Goal: Task Accomplishment & Management: Manage account settings

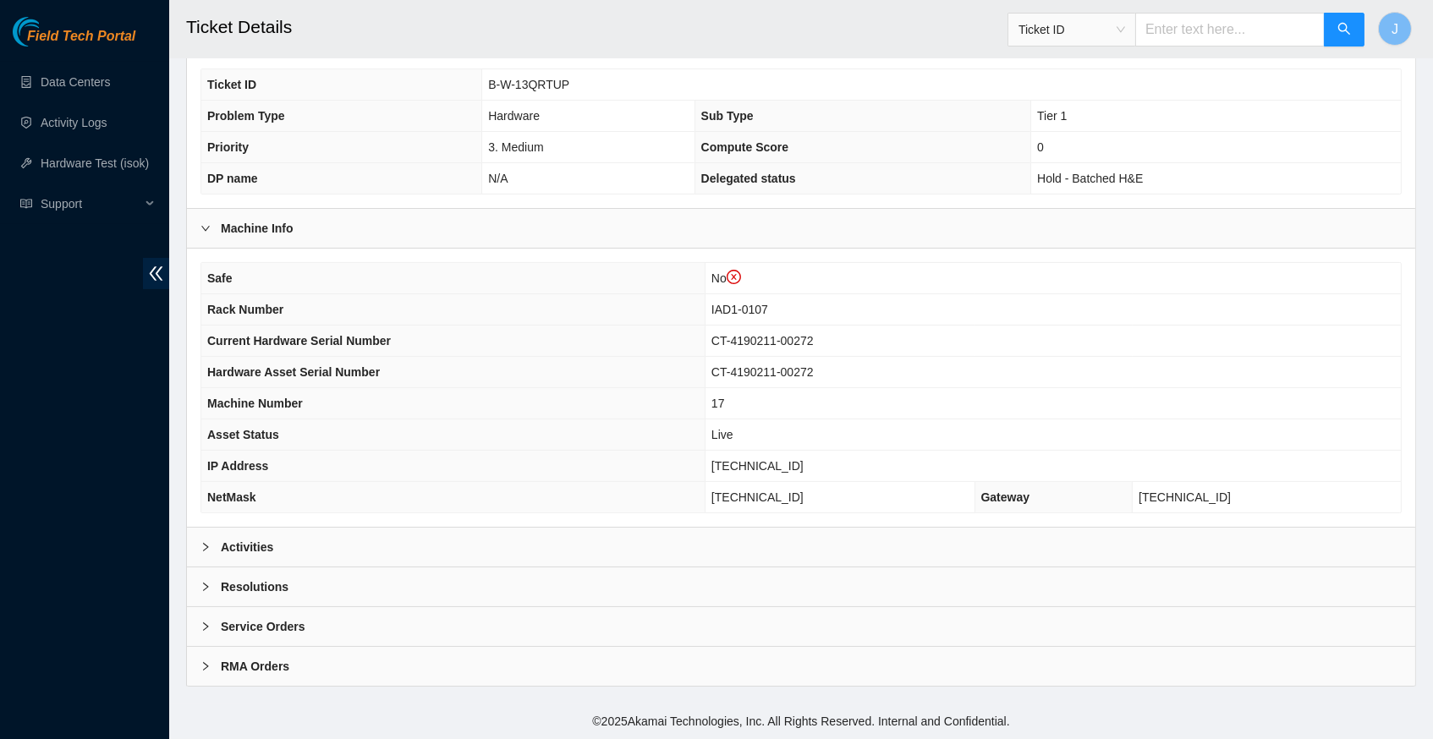
scroll to position [423, 0]
click at [206, 550] on icon "right" at bounding box center [205, 547] width 10 height 10
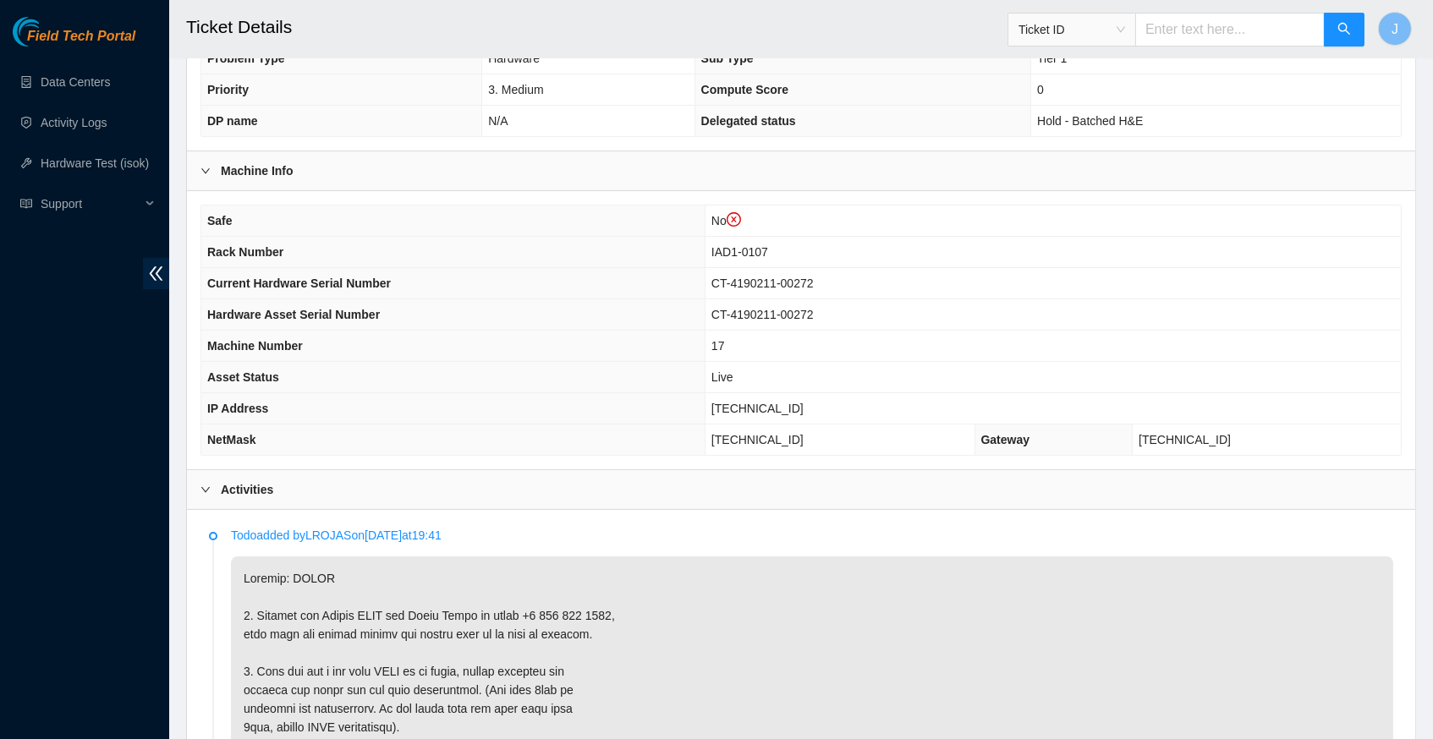
scroll to position [487, 0]
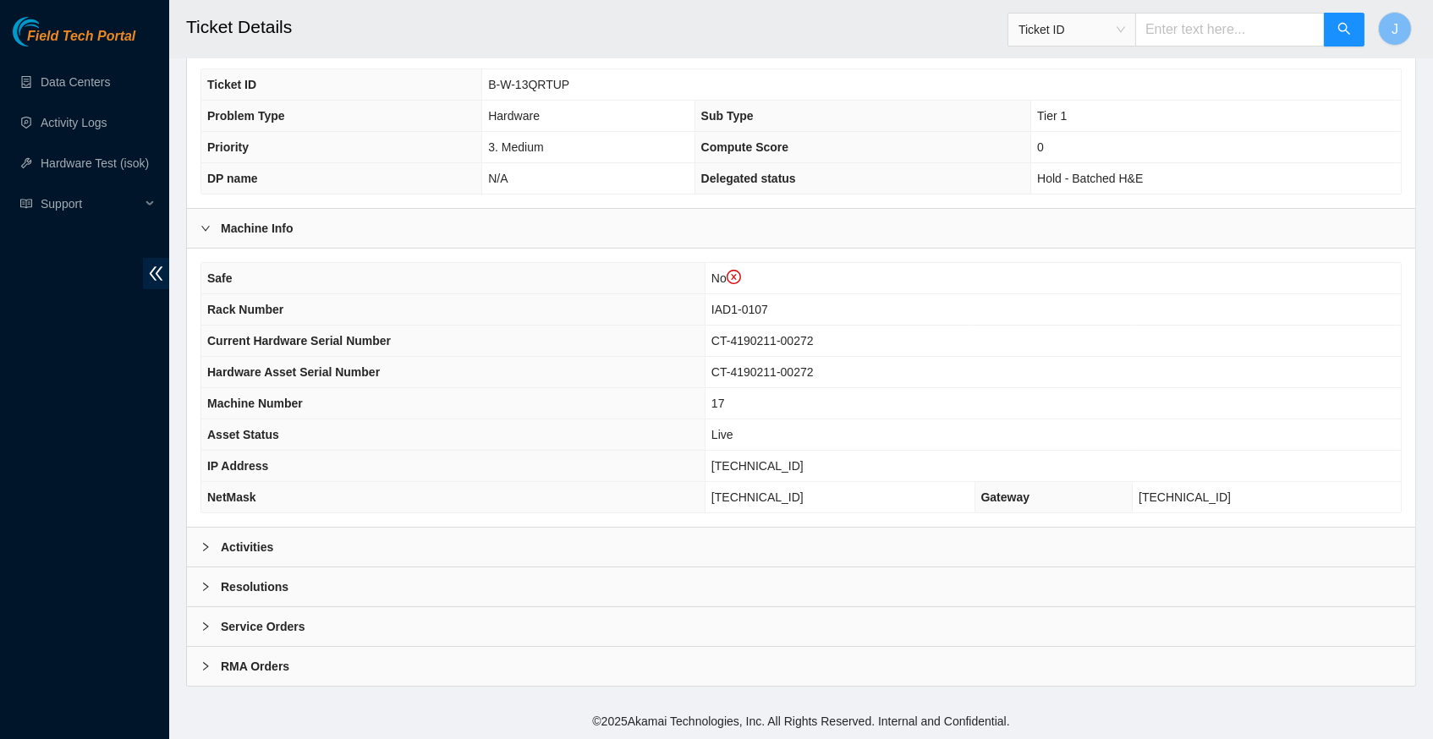
scroll to position [423, 0]
click at [199, 545] on div "Activities" at bounding box center [801, 547] width 1228 height 39
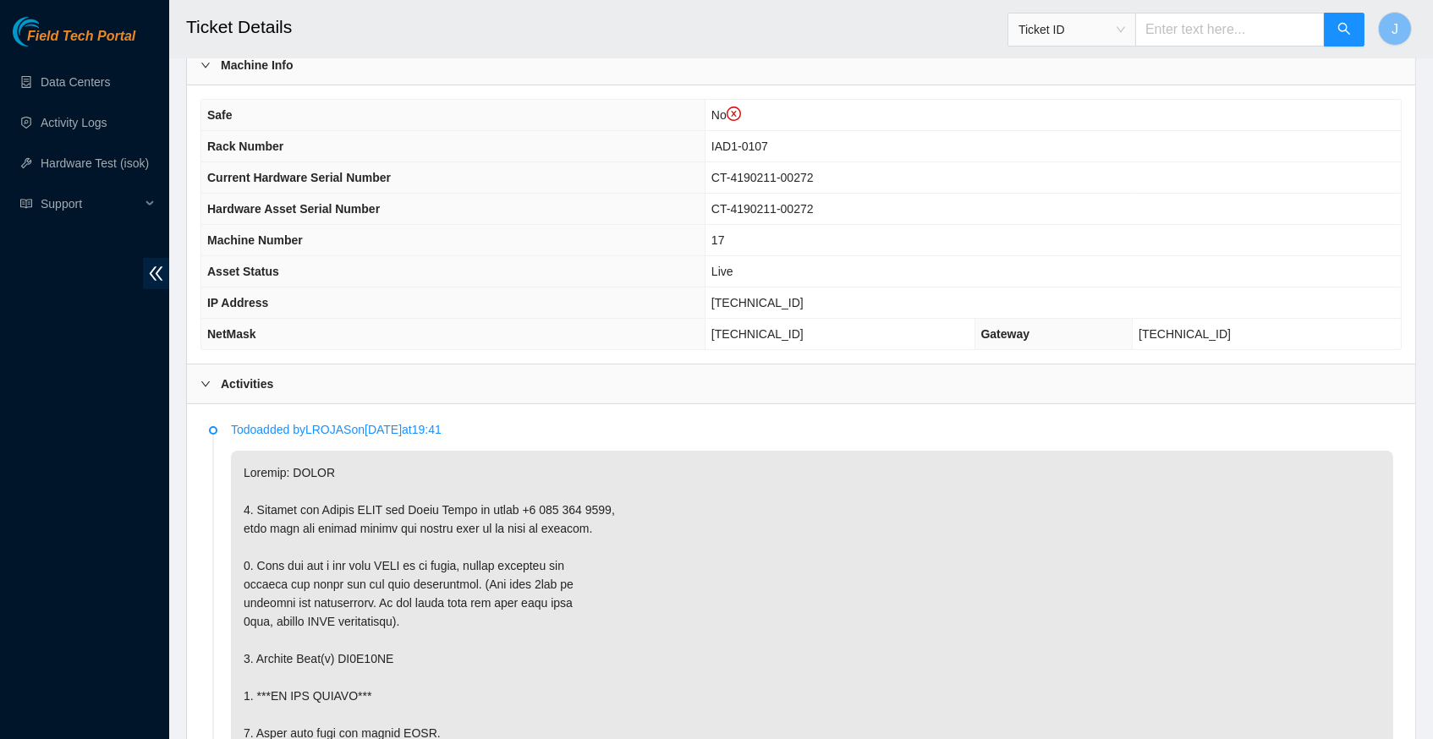
scroll to position [576, 0]
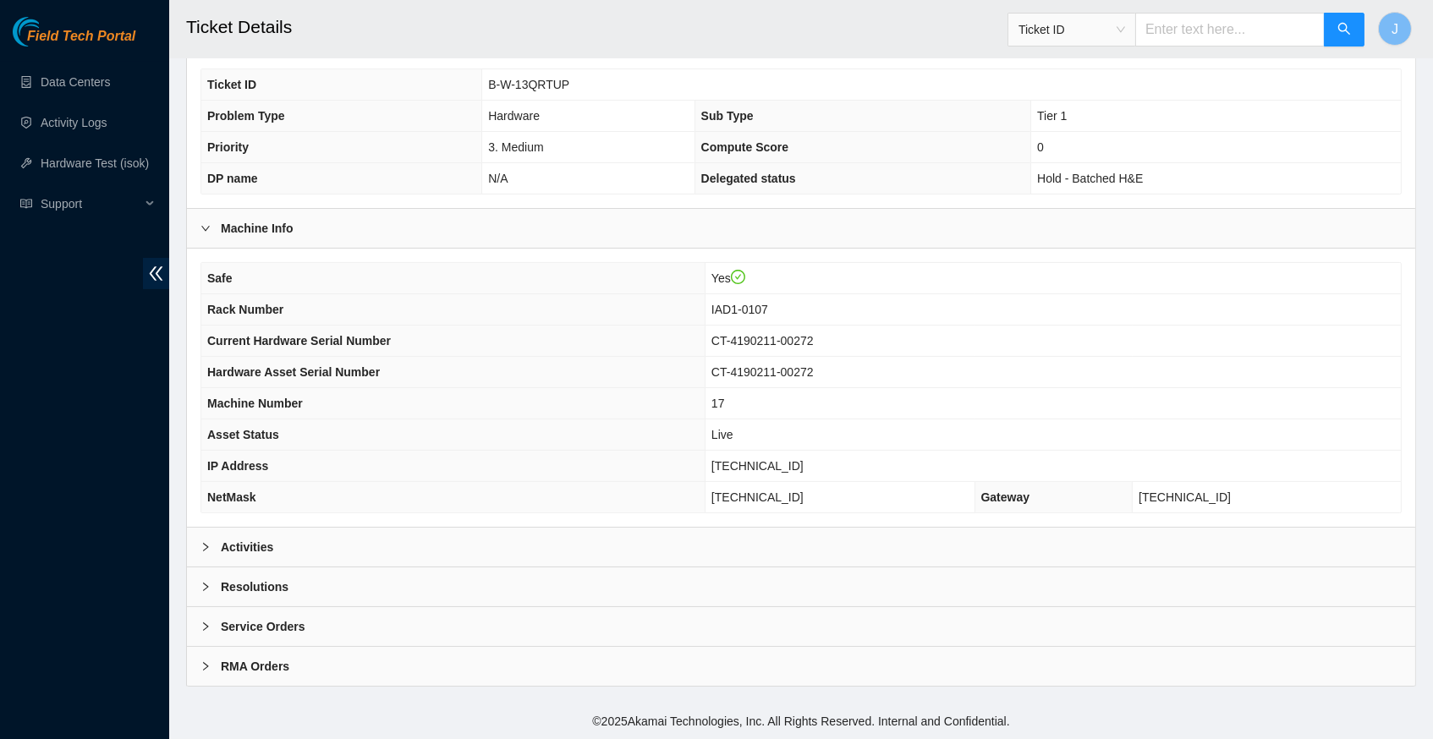
scroll to position [392, 0]
click at [200, 546] on icon "right" at bounding box center [205, 547] width 10 height 10
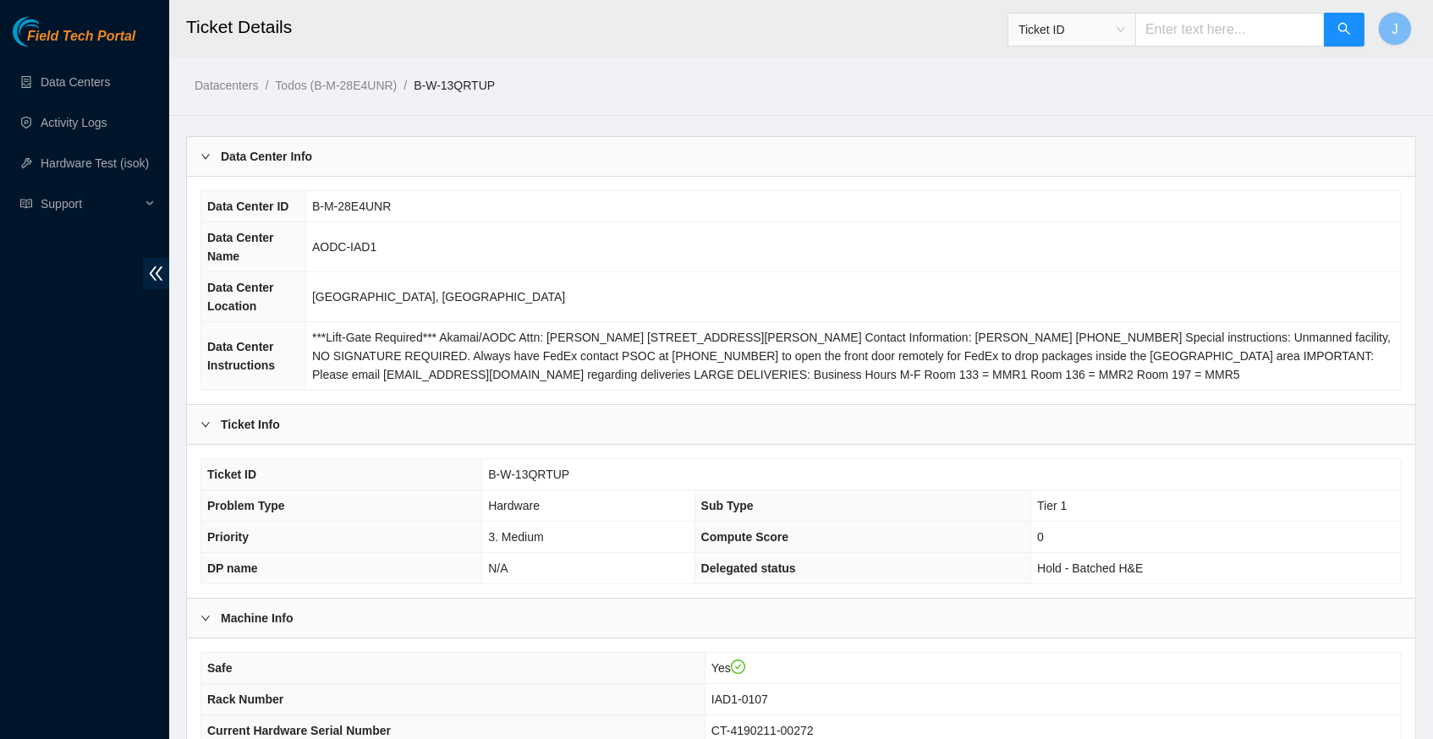
scroll to position [0, 0]
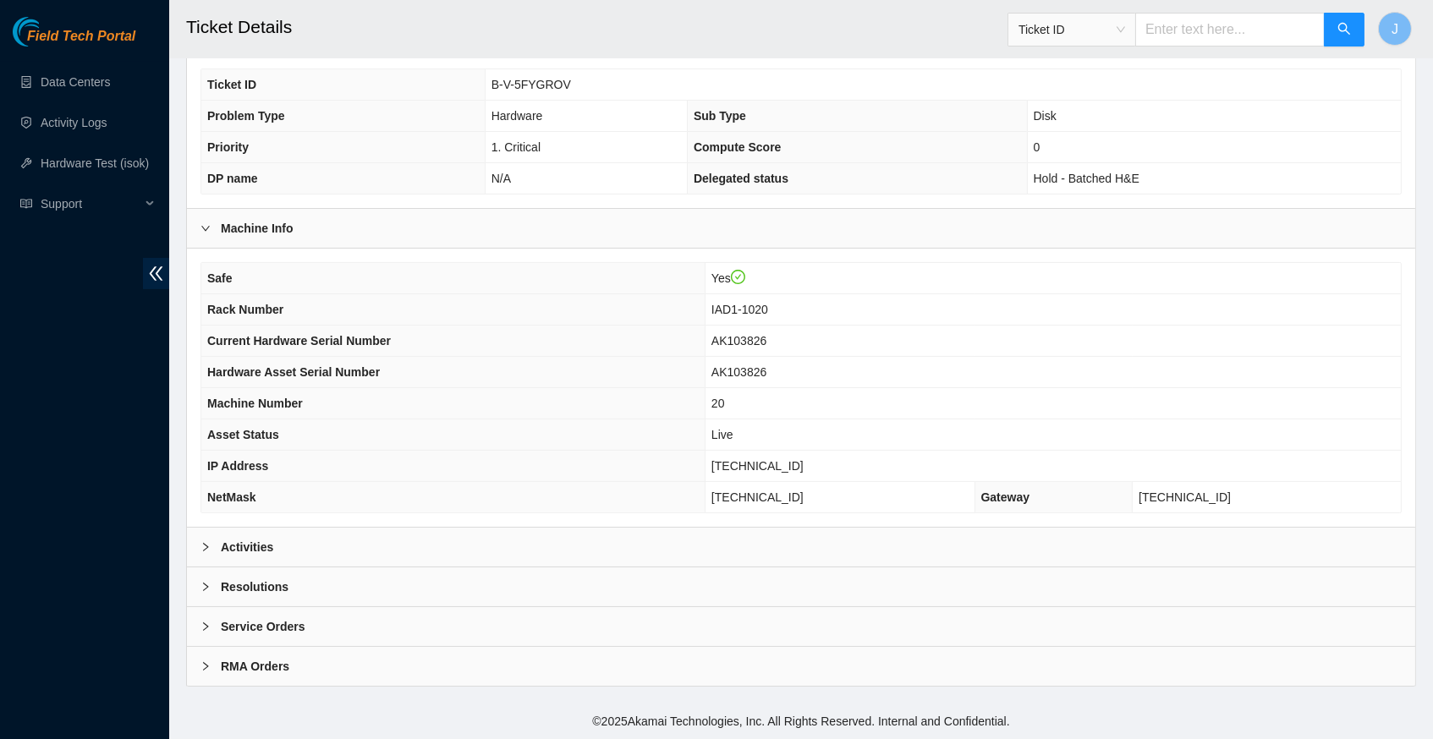
scroll to position [392, 0]
click at [205, 543] on div at bounding box center [210, 547] width 20 height 19
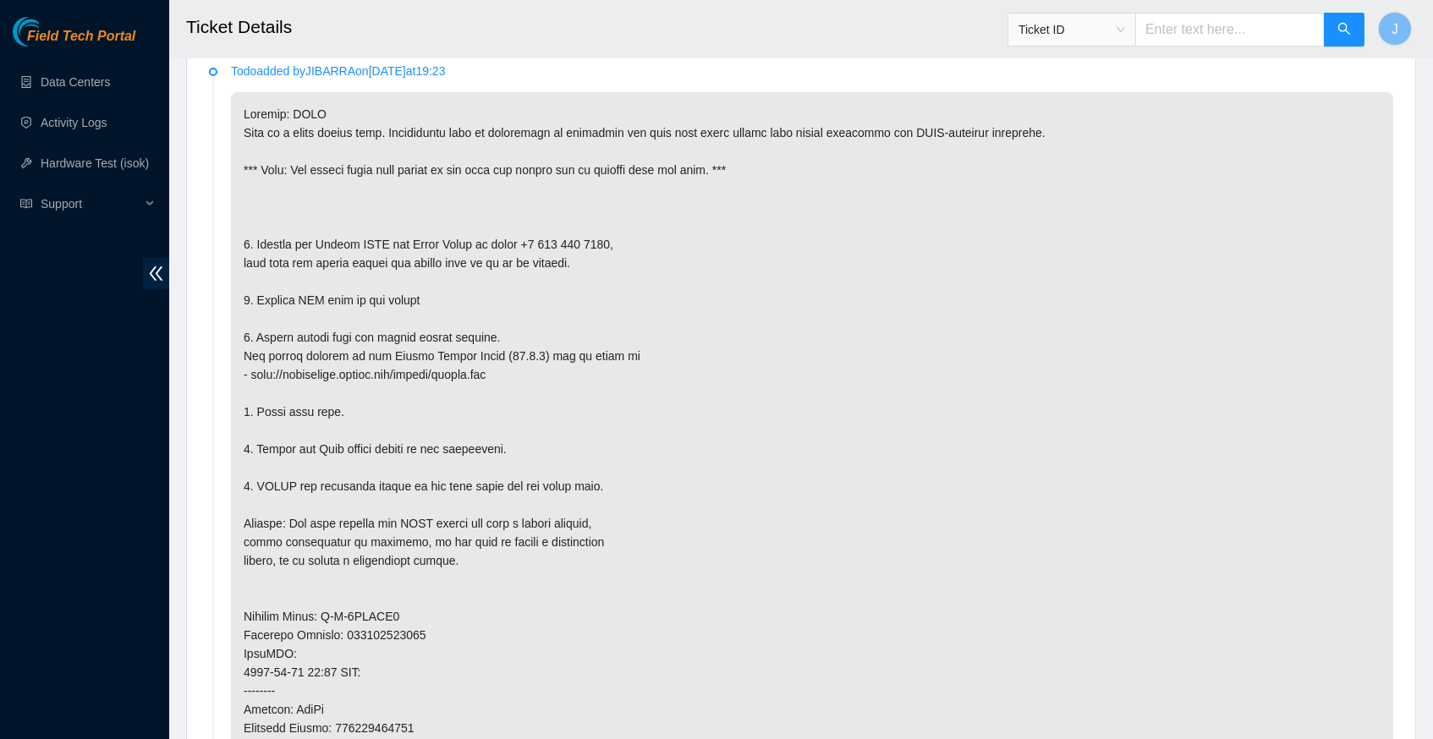
scroll to position [887, 0]
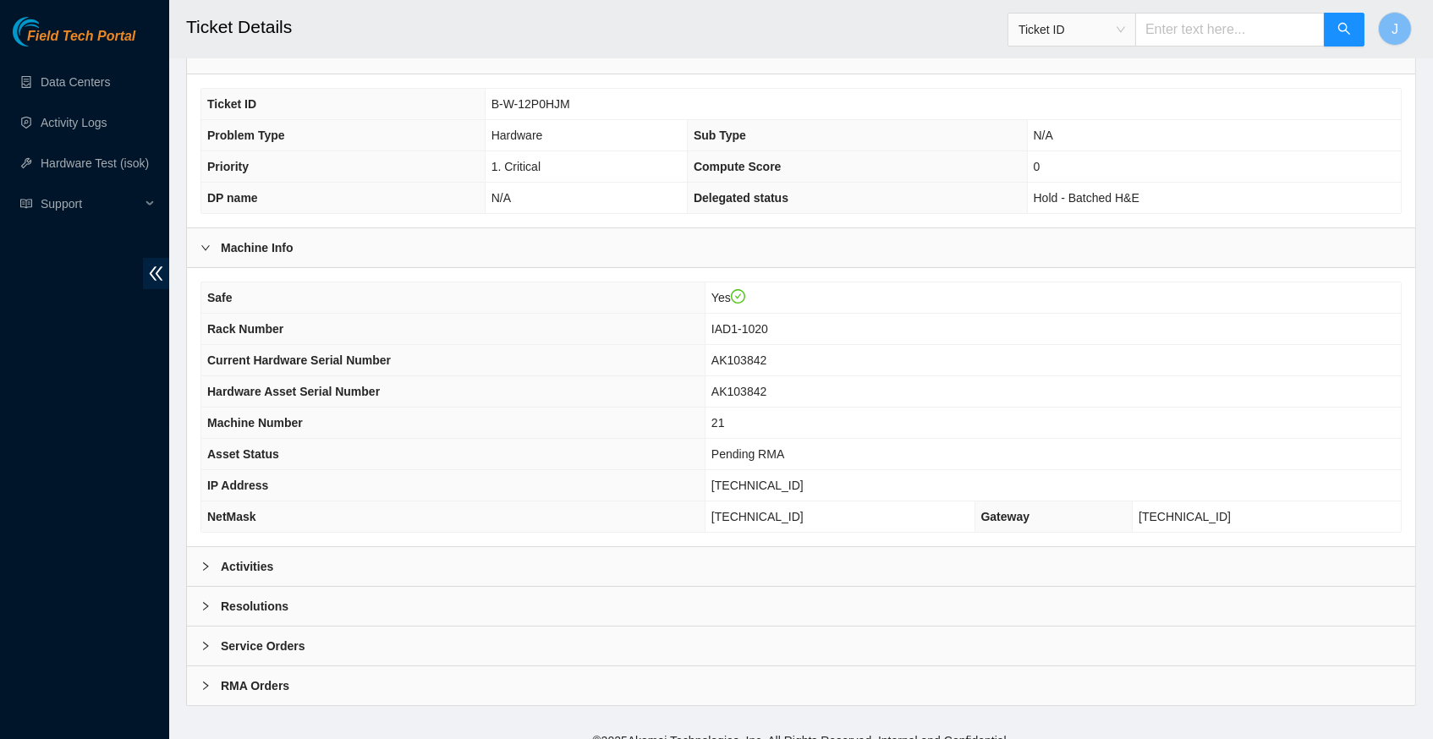
scroll to position [368, 0]
click at [202, 566] on div at bounding box center [210, 569] width 20 height 19
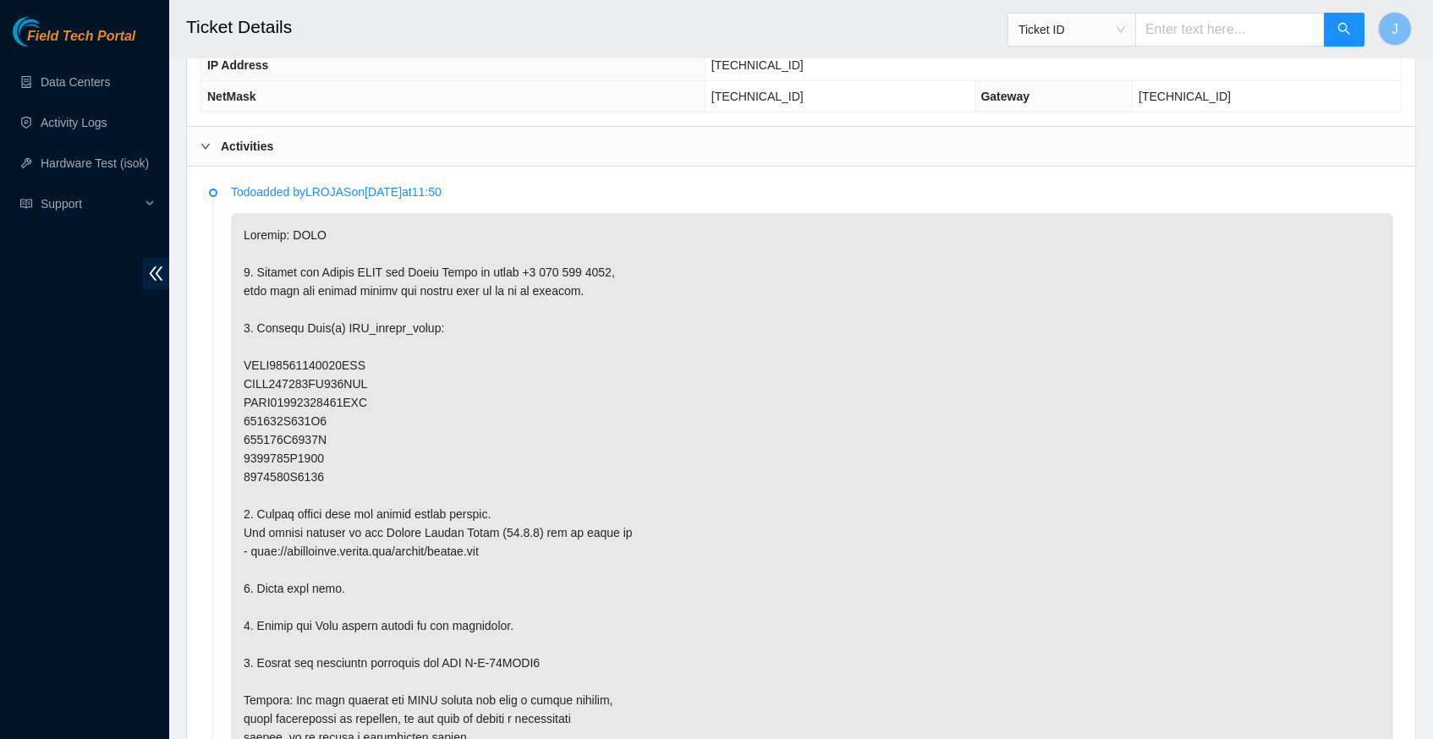
scroll to position [798, 0]
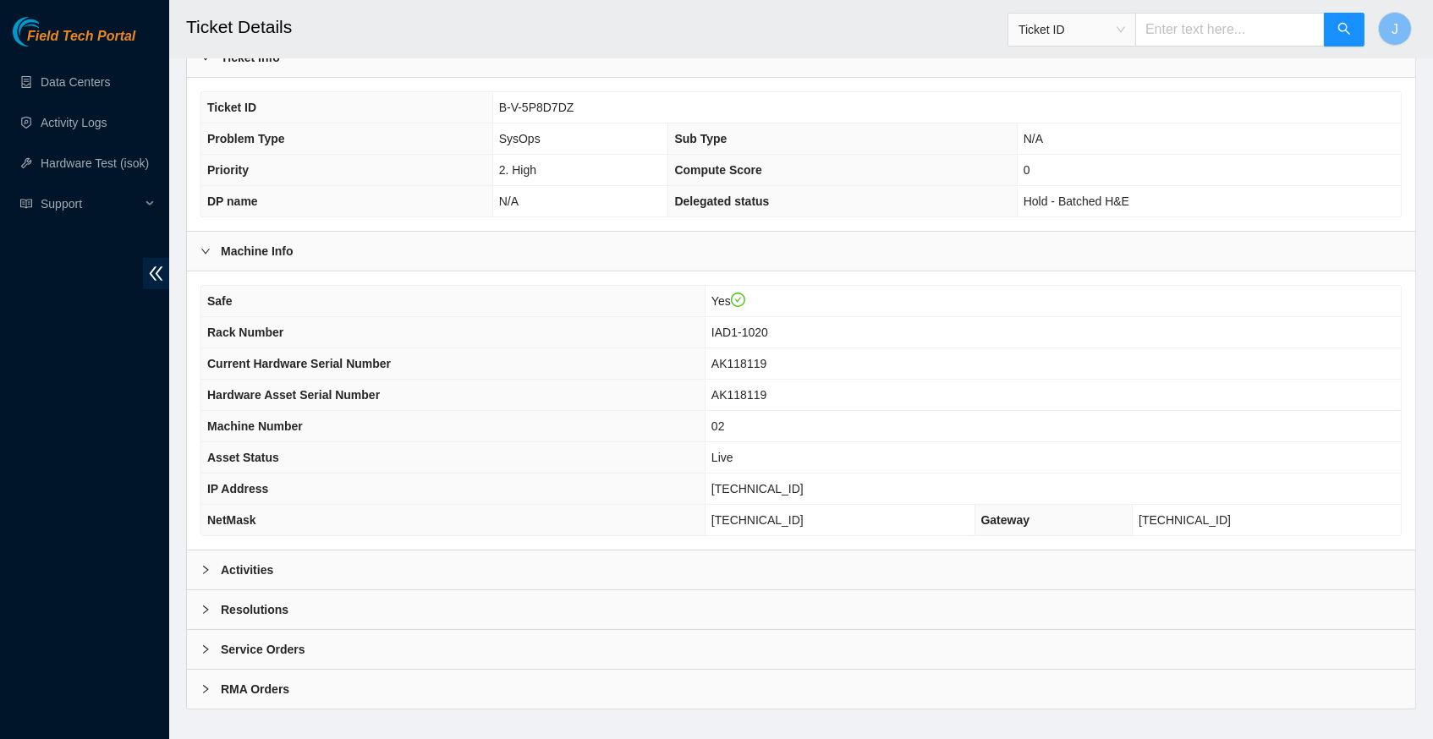
scroll to position [365, 0]
click at [206, 571] on icon "right" at bounding box center [205, 573] width 10 height 10
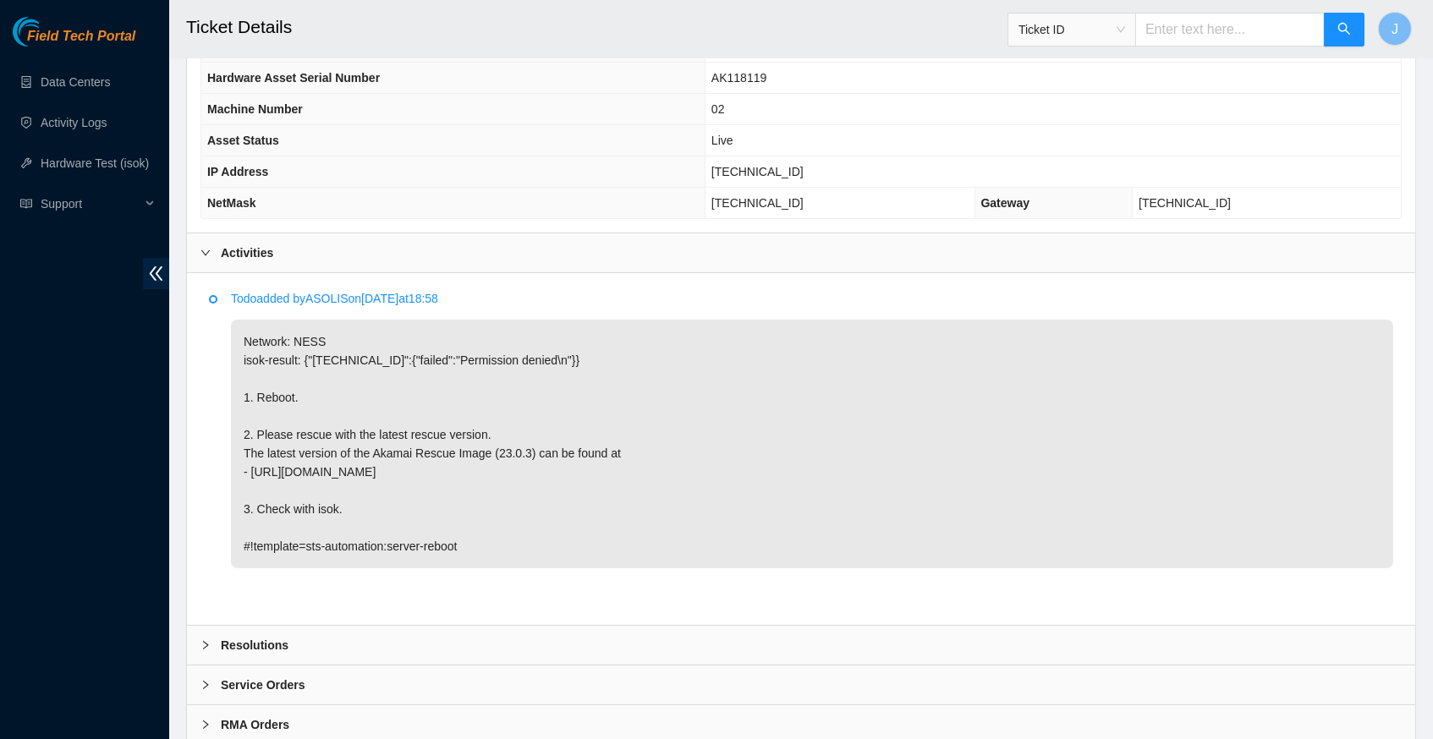
scroll to position [689, 0]
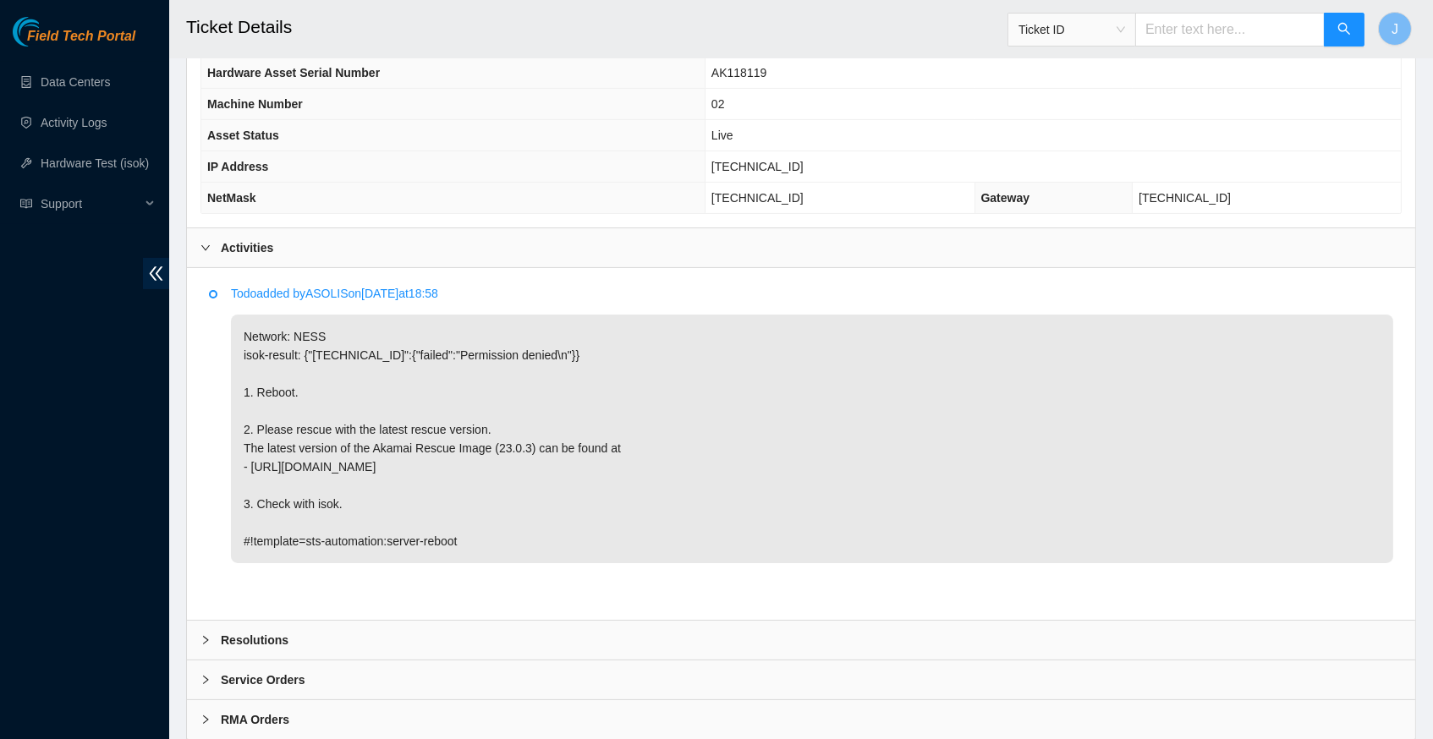
click at [205, 635] on icon "right" at bounding box center [205, 640] width 10 height 10
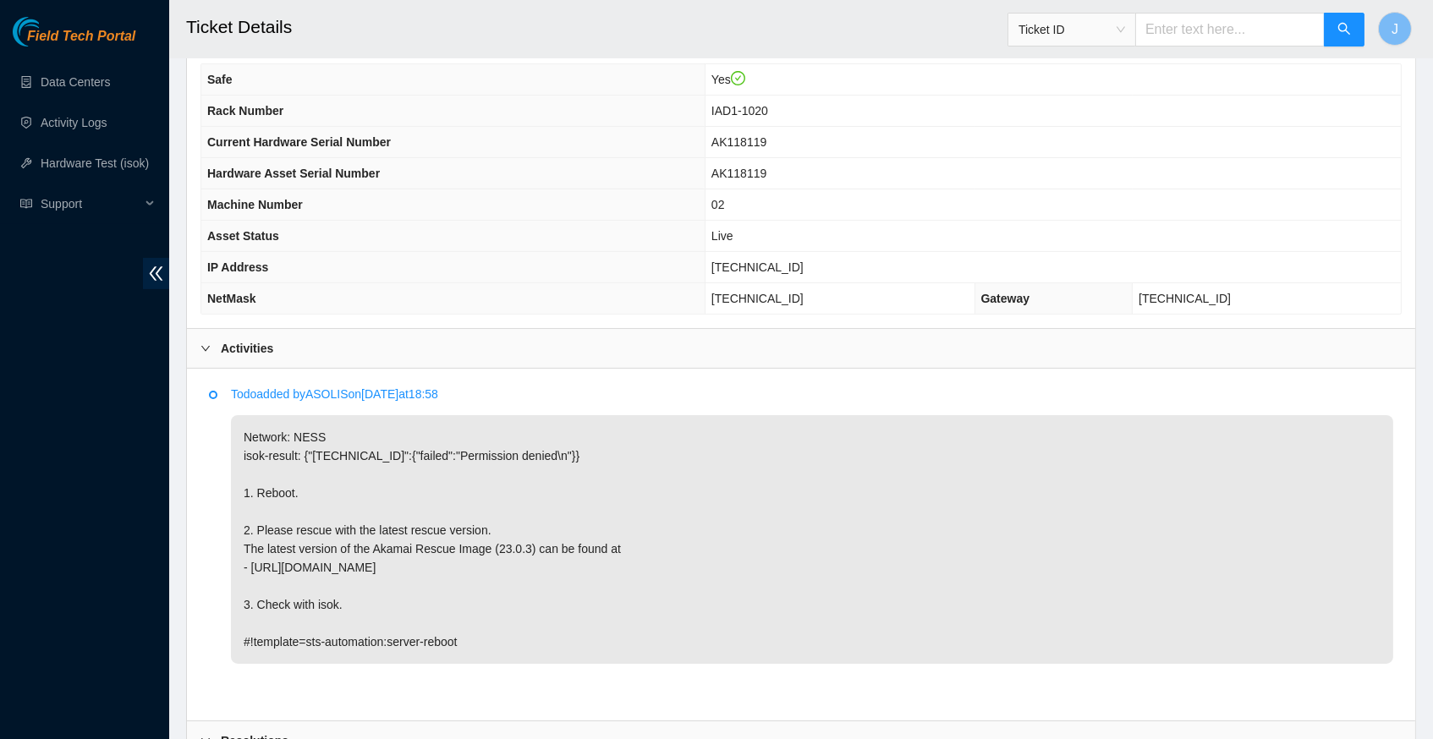
scroll to position [590, 0]
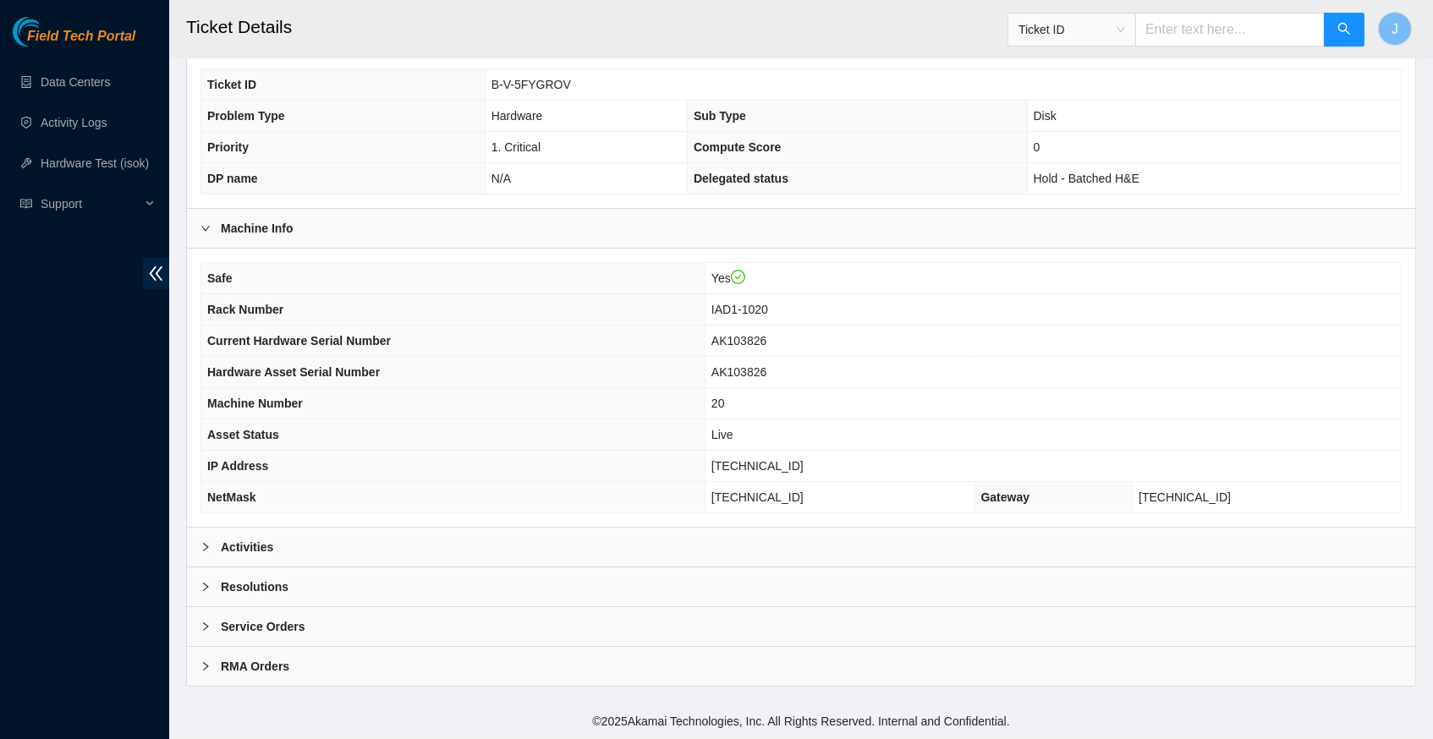
scroll to position [392, 0]
click at [204, 551] on icon "right" at bounding box center [205, 547] width 10 height 10
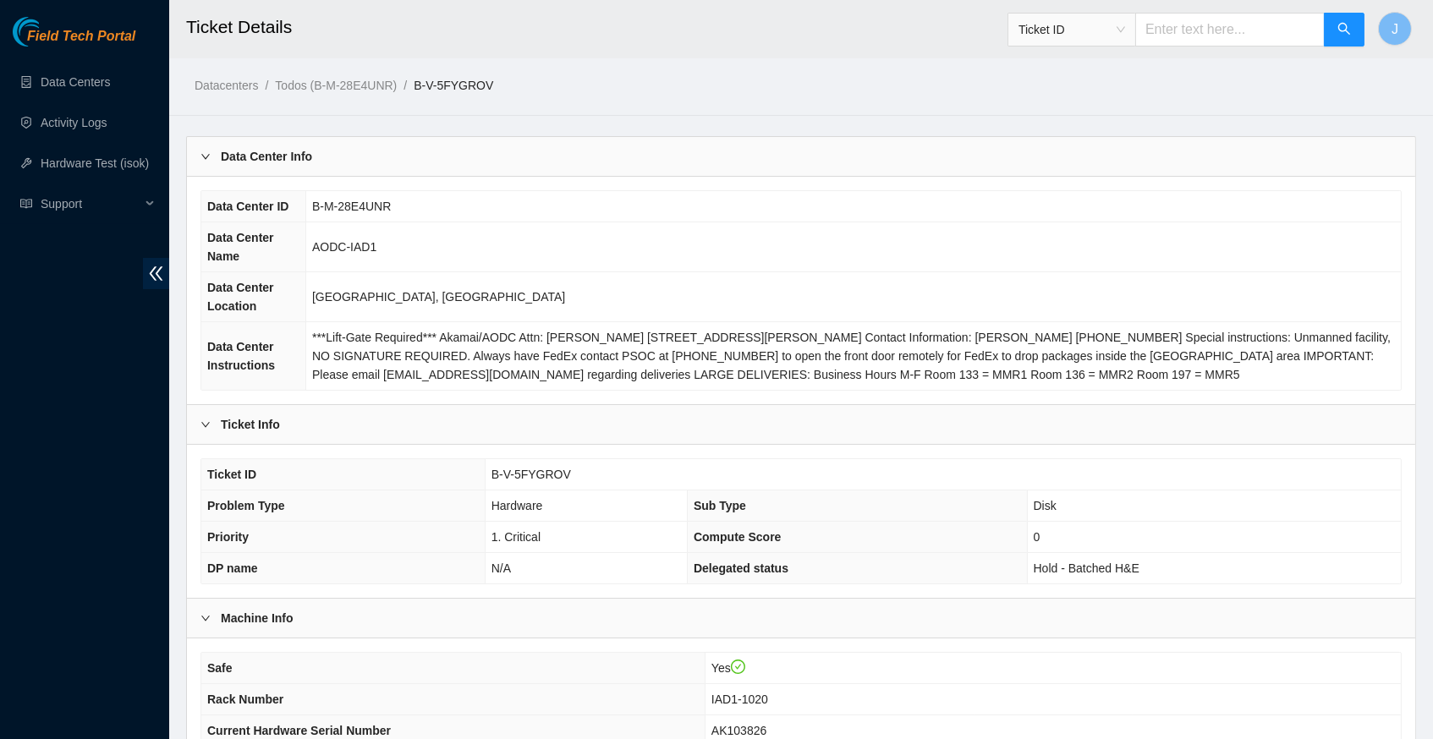
scroll to position [0, 0]
